Goal: Information Seeking & Learning: Learn about a topic

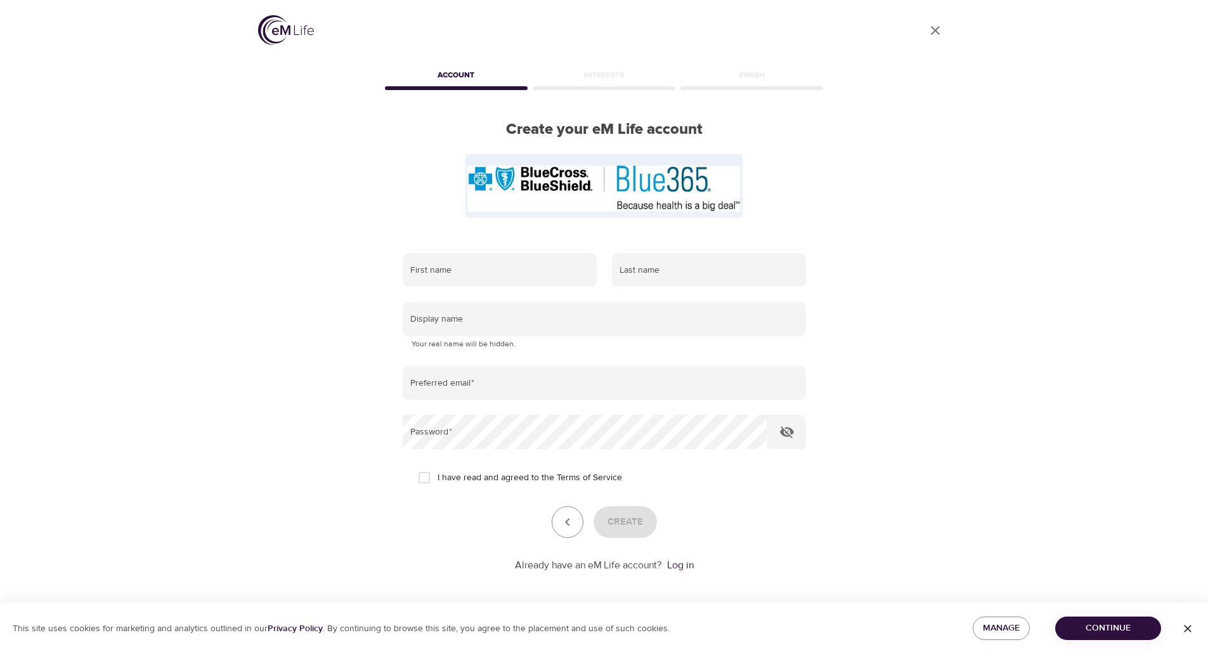
click at [283, 34] on img at bounding box center [286, 30] width 56 height 30
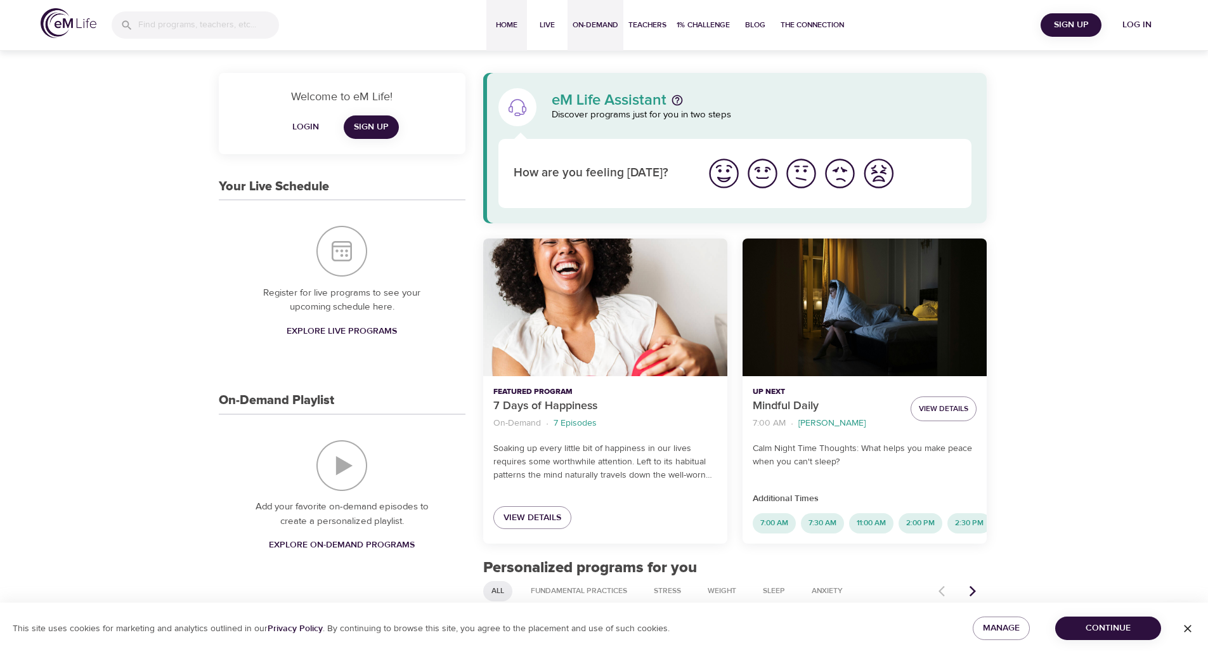
click at [597, 30] on span "On-Demand" at bounding box center [596, 24] width 46 height 13
select select "recent"
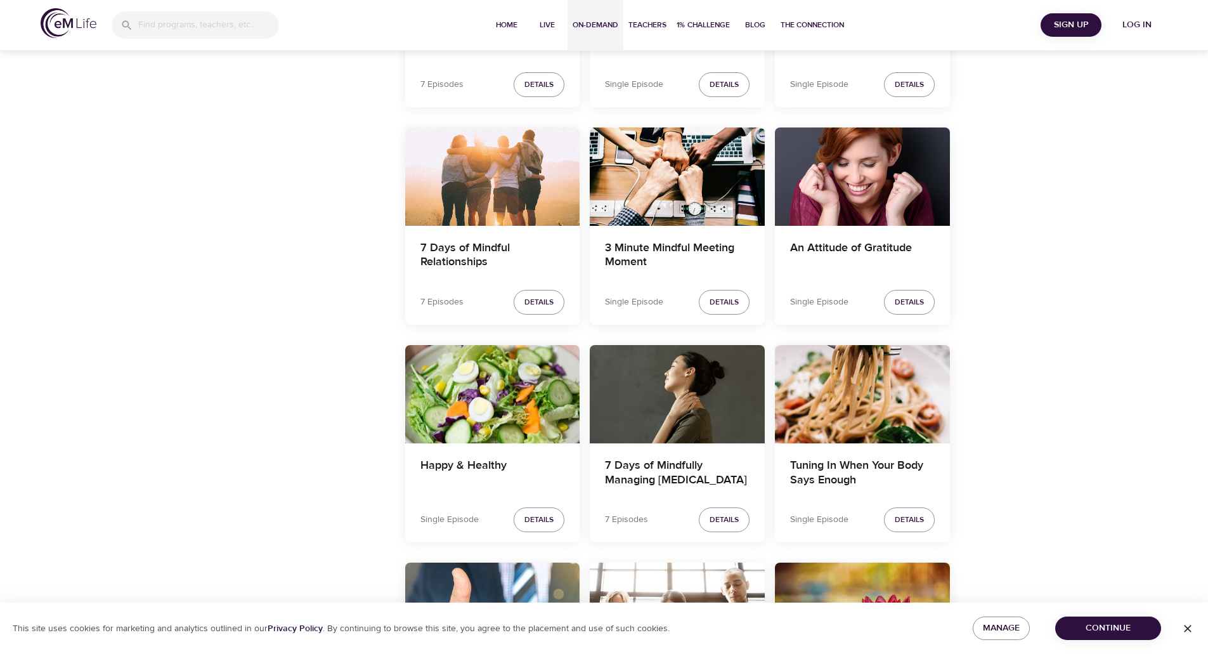
scroll to position [1205, 0]
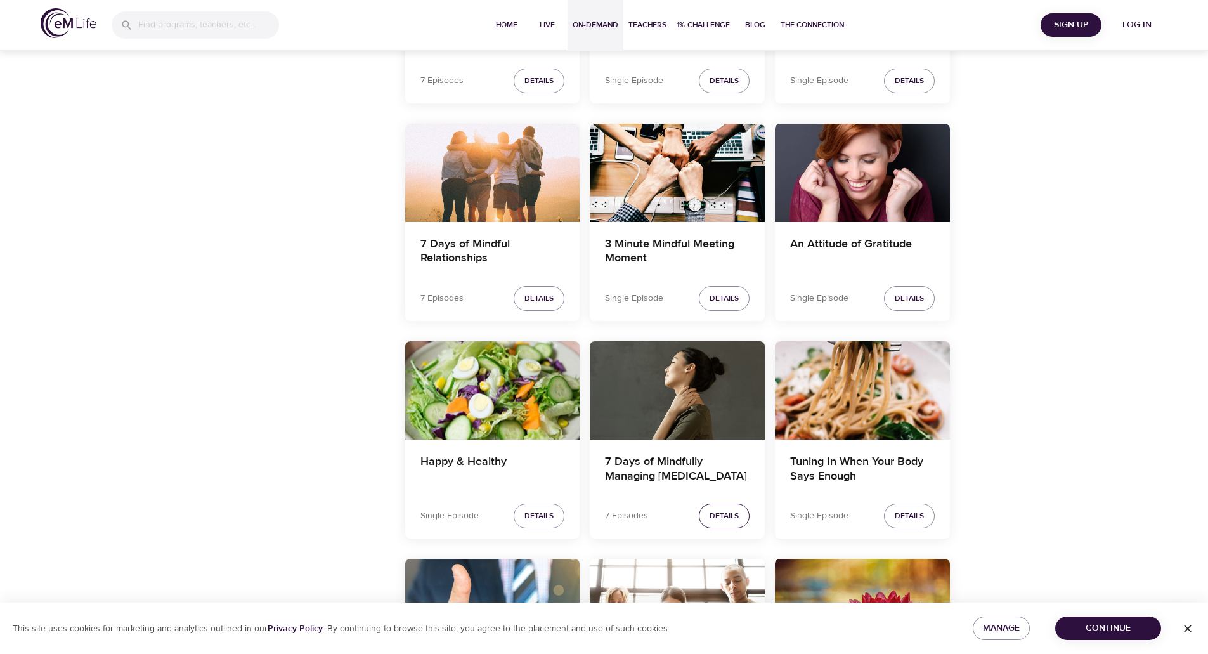
click at [719, 522] on span "Details" at bounding box center [724, 515] width 29 height 13
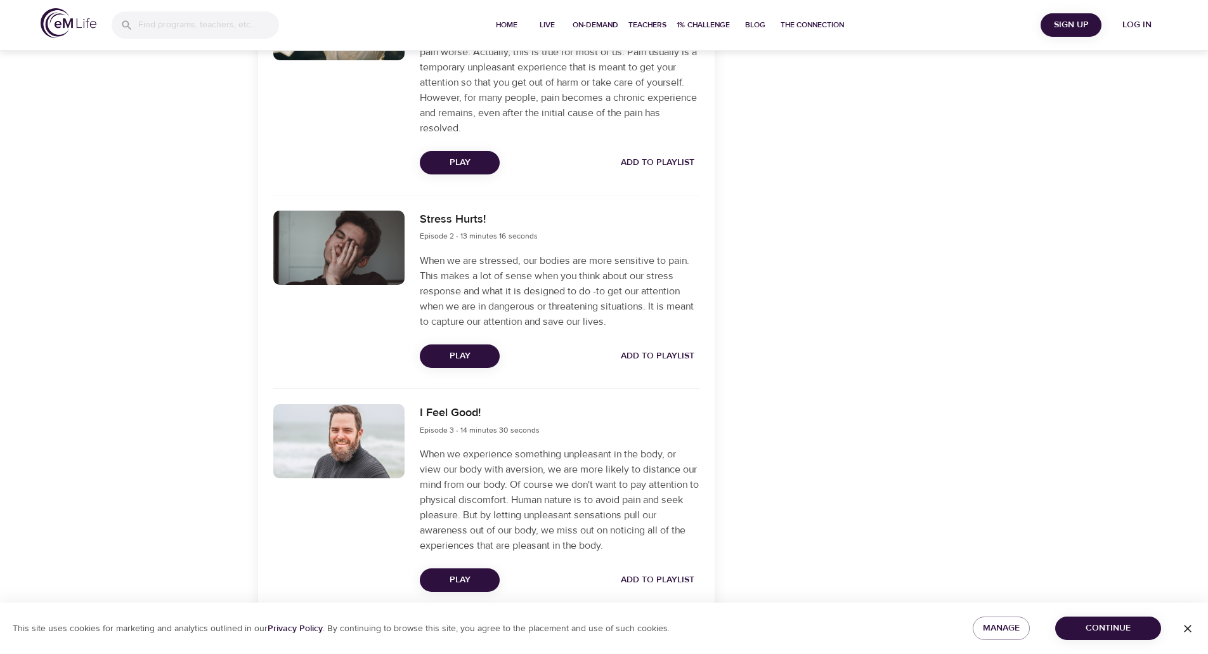
scroll to position [571, 0]
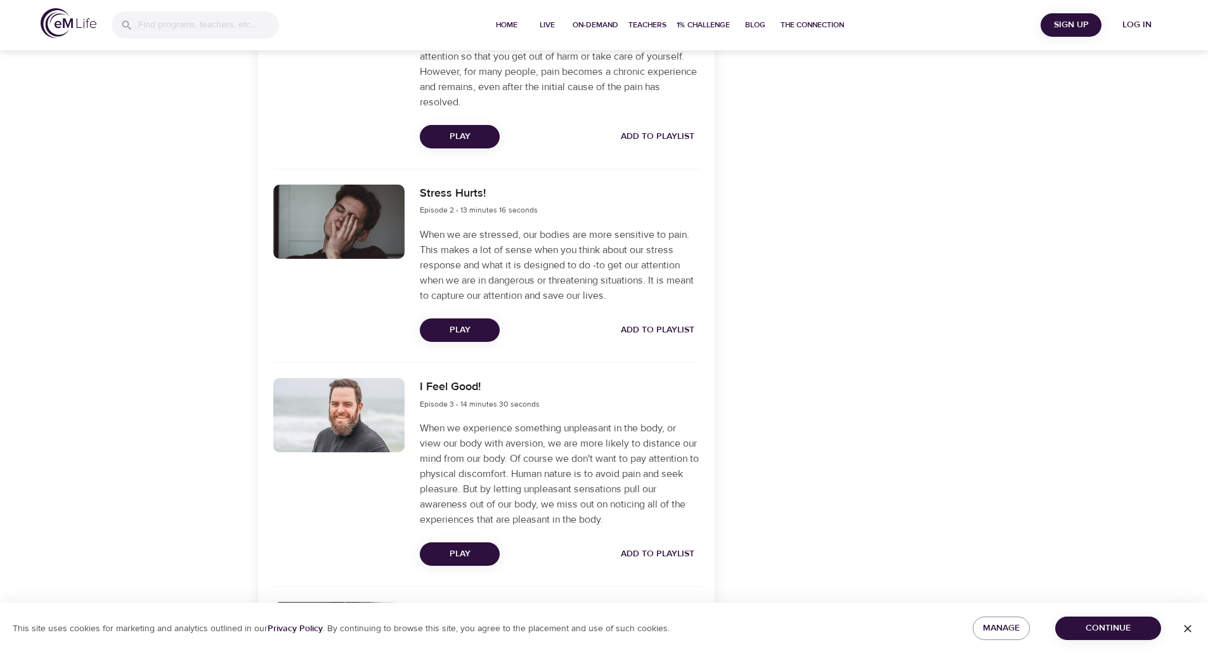
select select "recent"
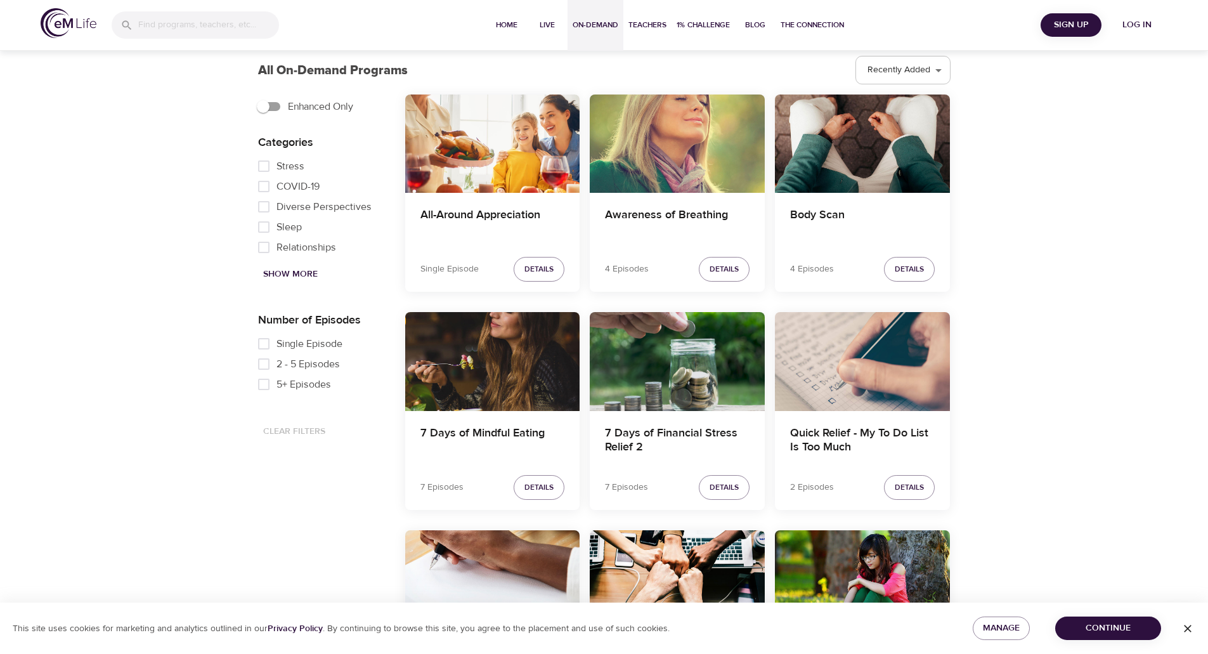
scroll to position [380, 0]
